Goal: Transaction & Acquisition: Purchase product/service

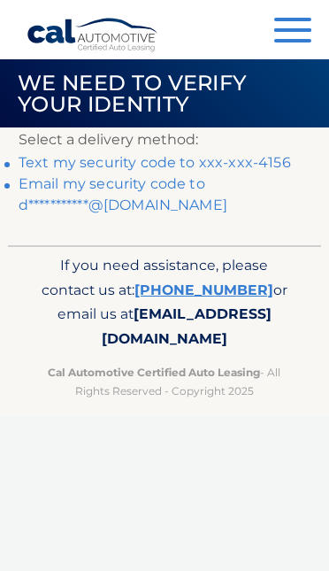
click at [264, 157] on link "Text my security code to xxx-xxx-4156" at bounding box center [155, 162] width 272 height 17
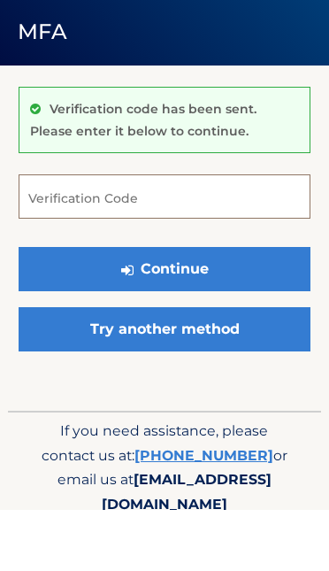
click at [80, 236] on input "Verification Code" at bounding box center [165, 258] width 292 height 44
click at [220, 236] on input "Verification Code" at bounding box center [165, 258] width 292 height 44
type input "253060"
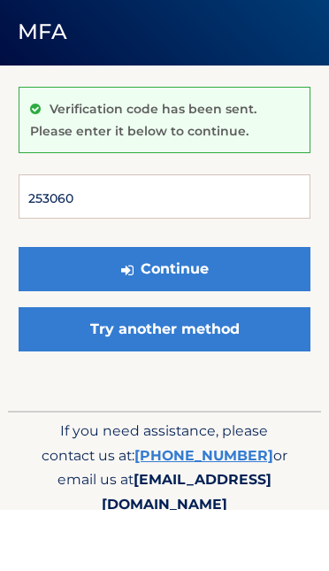
click at [165, 309] on button "Continue" at bounding box center [165, 331] width 292 height 44
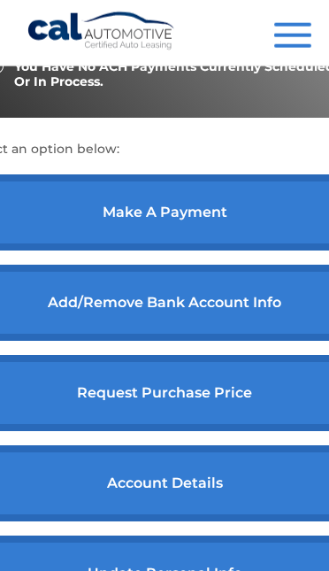
scroll to position [649, 0]
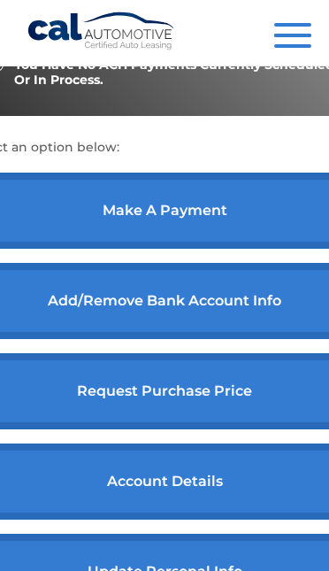
click at [200, 243] on link "make a payment" at bounding box center [164, 211] width 393 height 76
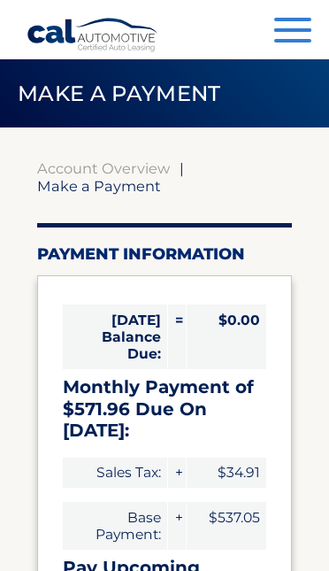
select select "NmY0ODhlNDYtZWVlYS00NDc5LWIwZjctZTVmY2IyY2QwYWFm"
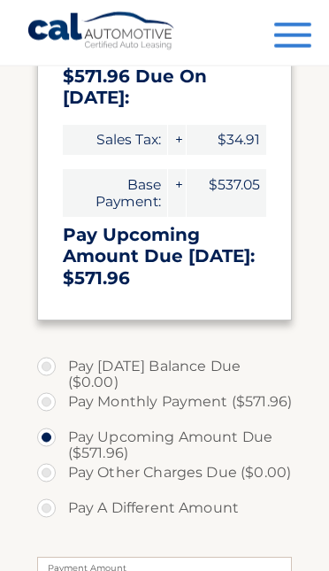
scroll to position [334, 0]
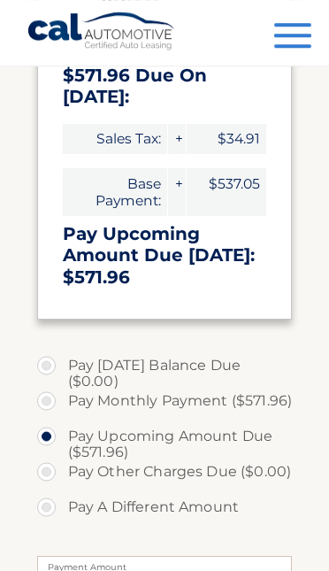
click at [54, 395] on label "Pay Monthly Payment ($571.96)" at bounding box center [165, 400] width 256 height 35
click at [54, 395] on input "Pay Monthly Payment ($571.96)" at bounding box center [53, 397] width 18 height 28
radio input "true"
click at [55, 432] on label "Pay Upcoming Amount Due ($571.96)" at bounding box center [165, 435] width 256 height 35
click at [55, 432] on input "Pay Upcoming Amount Due ($571.96)" at bounding box center [53, 432] width 18 height 28
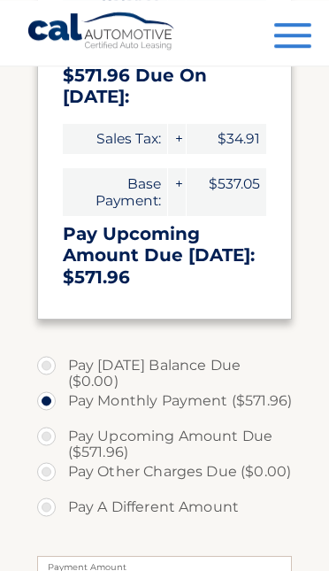
radio input "true"
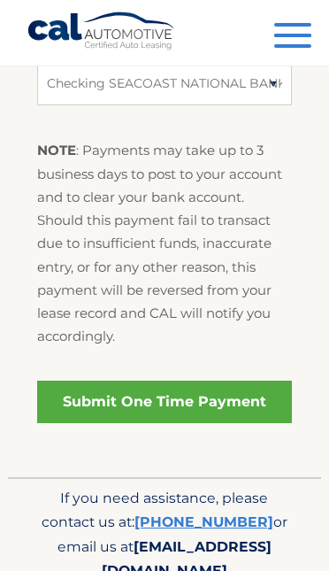
scroll to position [950, 0]
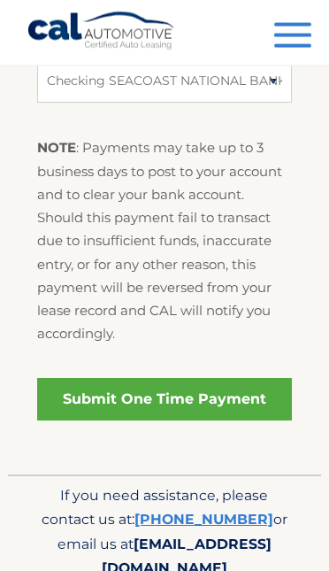
click at [180, 383] on link "Submit One Time Payment" at bounding box center [165, 399] width 256 height 42
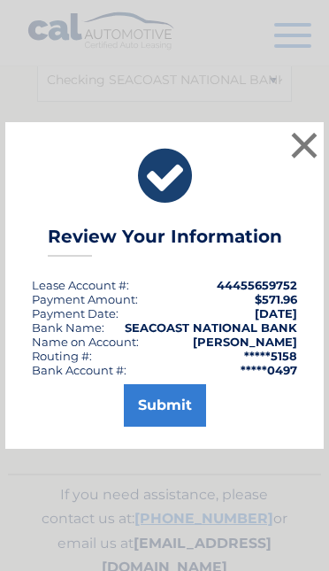
click at [175, 426] on button "Submit" at bounding box center [165, 405] width 82 height 42
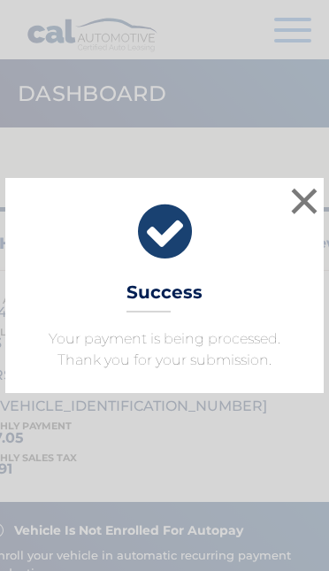
click at [309, 196] on button "×" at bounding box center [304, 200] width 35 height 35
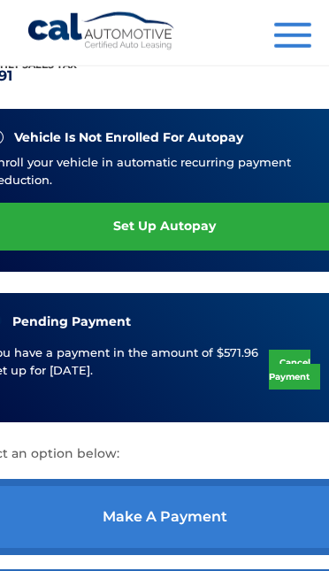
scroll to position [394, 0]
